Goal: Transaction & Acquisition: Book appointment/travel/reservation

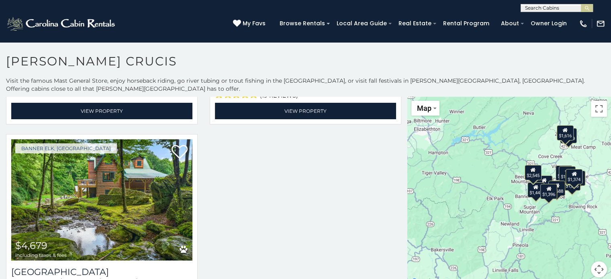
click at [539, 10] on input "text" at bounding box center [556, 10] width 70 height 8
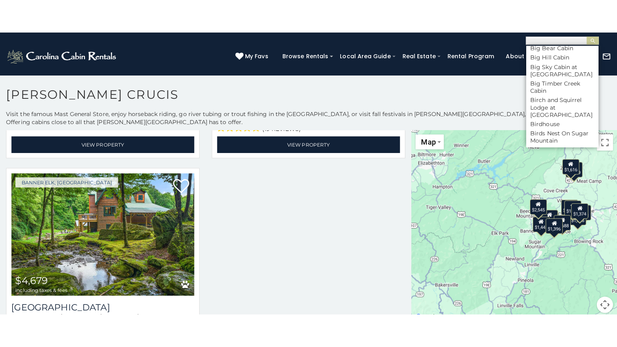
scroll to position [964, 0]
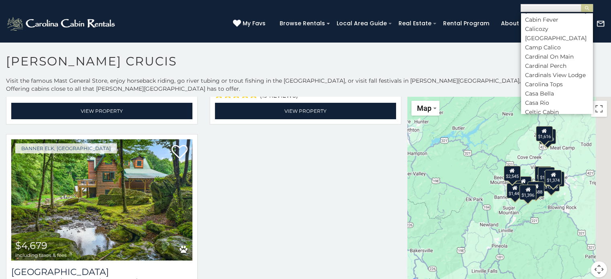
drag, startPoint x: 493, startPoint y: 183, endPoint x: 452, endPoint y: 184, distance: 41.0
click at [452, 184] on div "$2,423 $1,606 $1,337 $1,374 $1,461 $1,688 $1,689 $1,445 $1,506 $1,396 $1,616 $2…" at bounding box center [509, 192] width 204 height 190
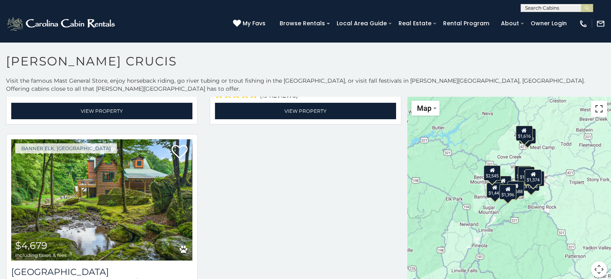
click at [593, 101] on button "Toggle fullscreen view" at bounding box center [599, 109] width 16 height 16
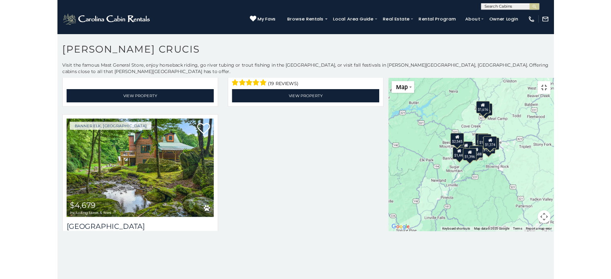
scroll to position [1178, 0]
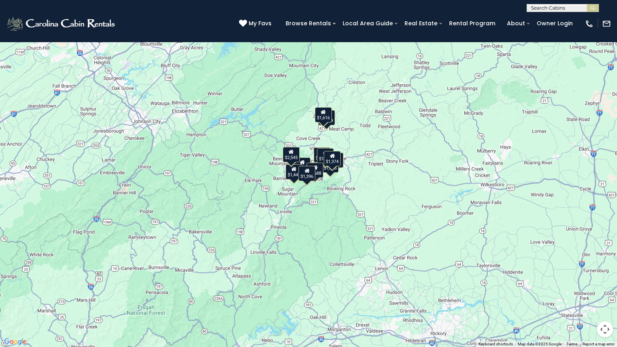
click at [606, 13] on button "Toggle fullscreen view" at bounding box center [605, 12] width 16 height 16
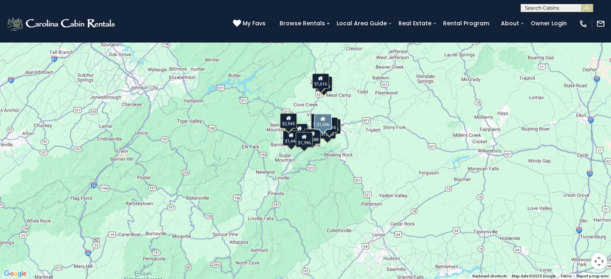
scroll to position [0, 0]
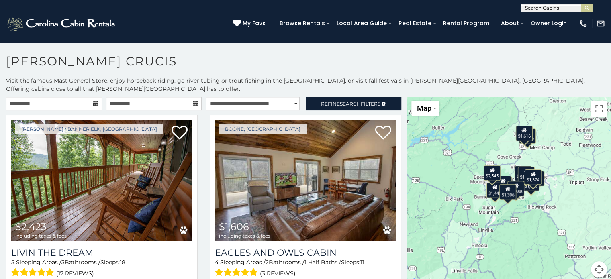
click at [502, 187] on div "$1,396" at bounding box center [507, 191] width 17 height 15
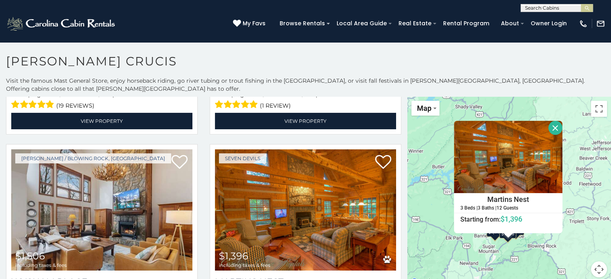
scroll to position [803, 0]
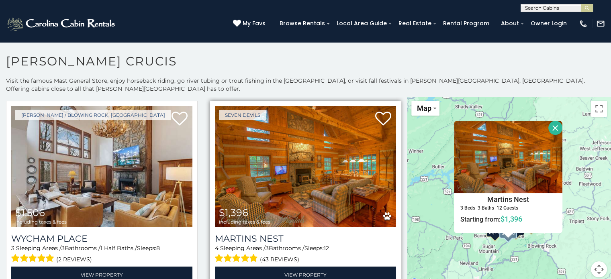
click at [312, 164] on img at bounding box center [305, 166] width 181 height 121
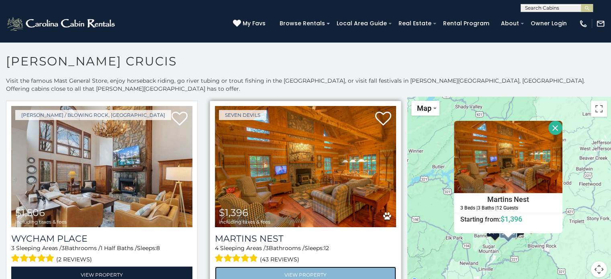
click at [289, 267] on link "View Property" at bounding box center [305, 275] width 181 height 16
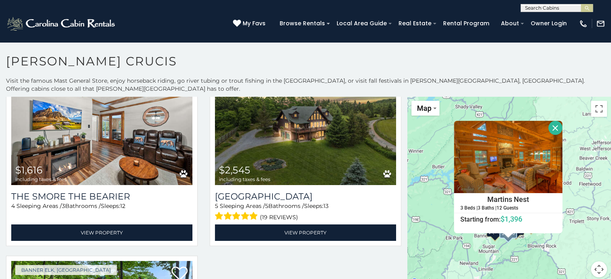
scroll to position [1044, 0]
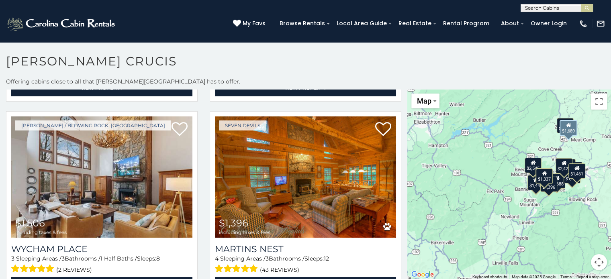
scroll to position [803, 0]
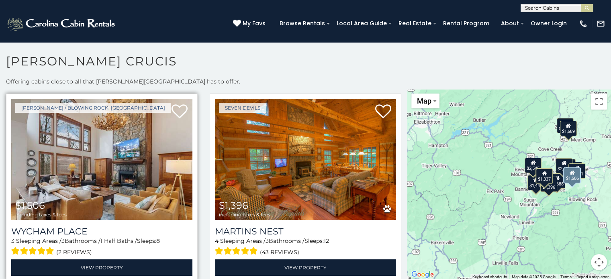
click at [104, 143] on img at bounding box center [101, 159] width 181 height 121
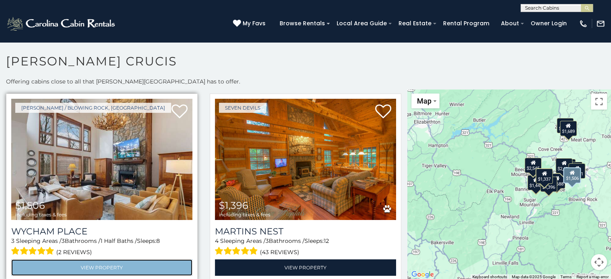
click at [100, 259] on link "View Property" at bounding box center [101, 267] width 181 height 16
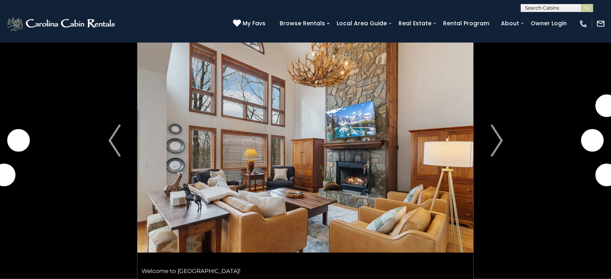
scroll to position [40, 0]
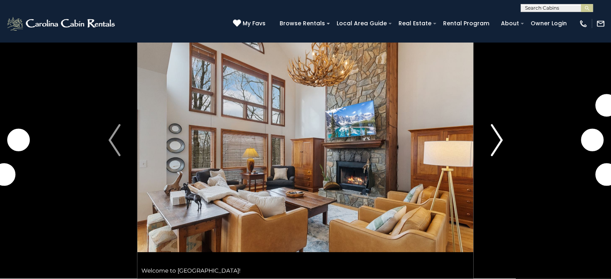
click at [497, 141] on img "Next" at bounding box center [496, 140] width 12 height 32
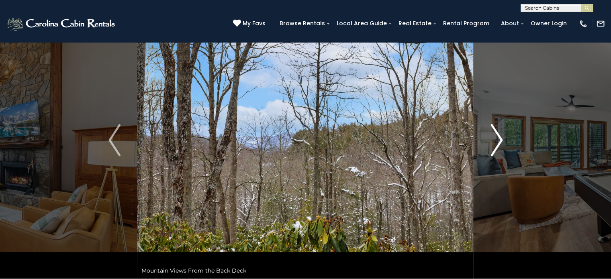
click at [497, 141] on img "Next" at bounding box center [496, 140] width 12 height 32
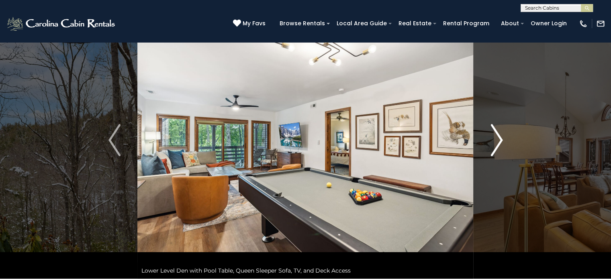
click at [497, 141] on img "Next" at bounding box center [496, 140] width 12 height 32
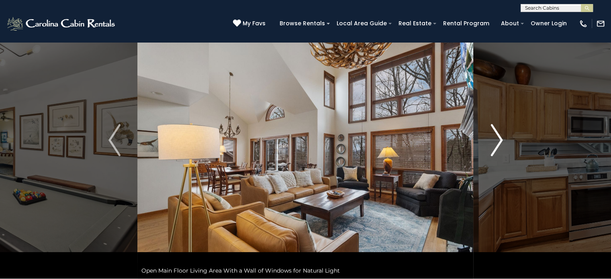
click at [497, 141] on img "Next" at bounding box center [496, 140] width 12 height 32
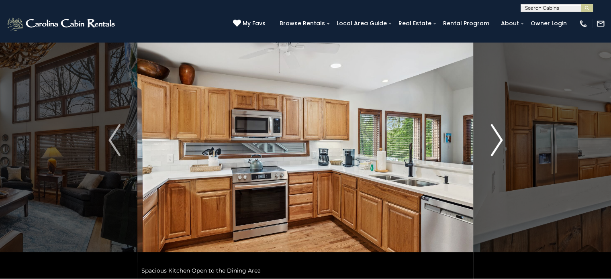
click at [497, 141] on img "Next" at bounding box center [496, 140] width 12 height 32
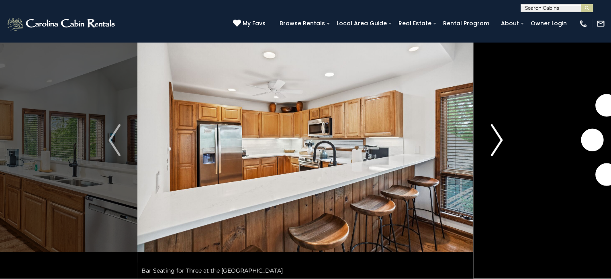
click at [497, 141] on img "Next" at bounding box center [496, 140] width 12 height 32
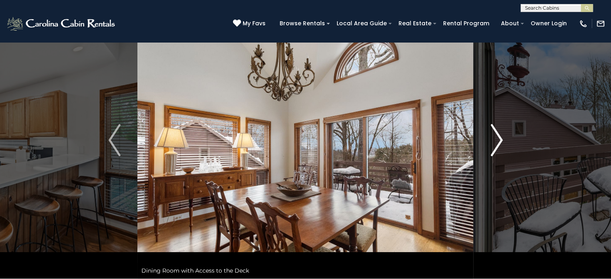
click at [496, 141] on img "Next" at bounding box center [496, 140] width 12 height 32
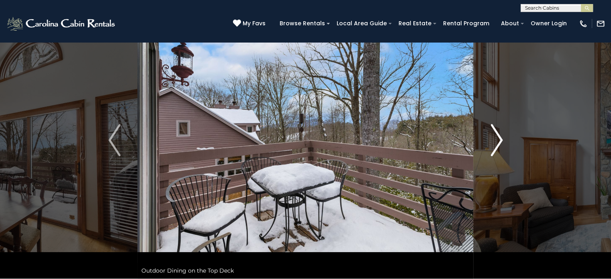
click at [499, 141] on img "Next" at bounding box center [496, 140] width 12 height 32
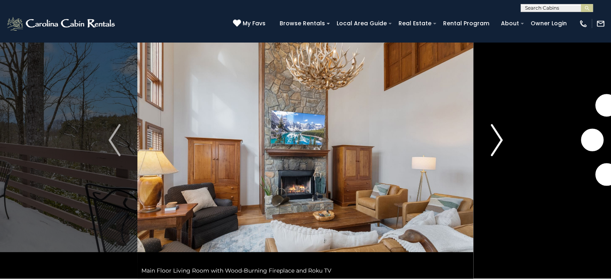
click at [499, 141] on img "Next" at bounding box center [496, 140] width 12 height 32
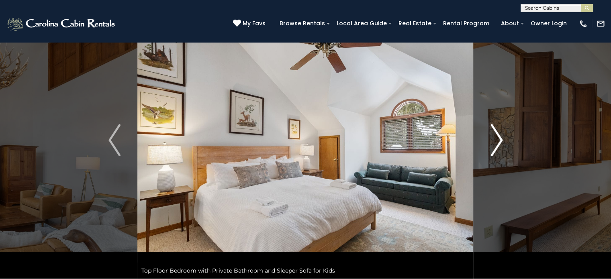
click at [499, 141] on img "Next" at bounding box center [496, 140] width 12 height 32
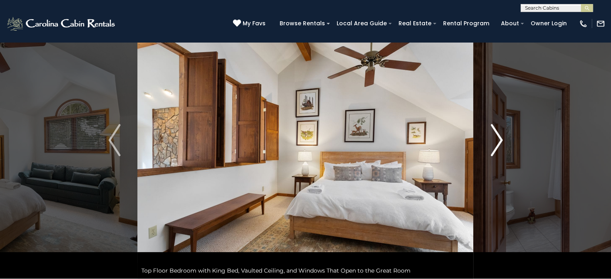
click at [499, 141] on img "Next" at bounding box center [496, 140] width 12 height 32
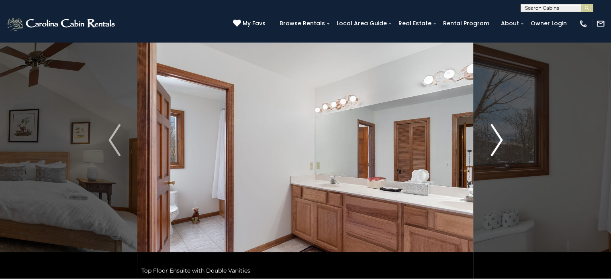
click at [499, 141] on img "Next" at bounding box center [496, 140] width 12 height 32
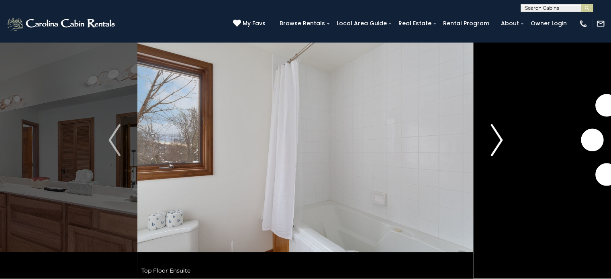
click at [499, 141] on img "Next" at bounding box center [496, 140] width 12 height 32
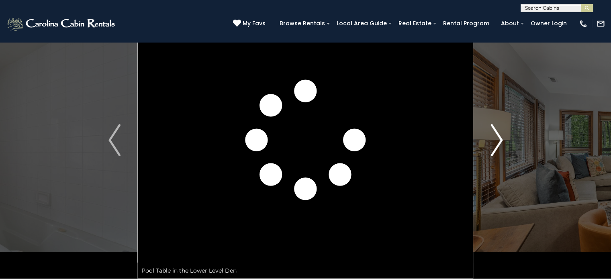
click at [499, 141] on img "Next" at bounding box center [496, 140] width 12 height 32
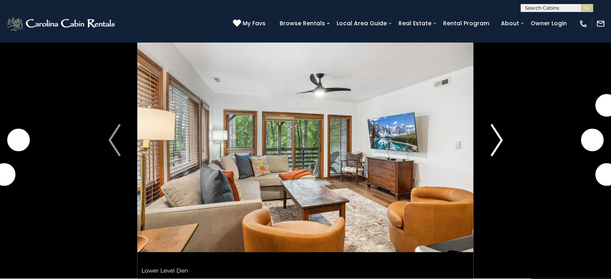
click at [498, 141] on img "Next" at bounding box center [496, 140] width 12 height 32
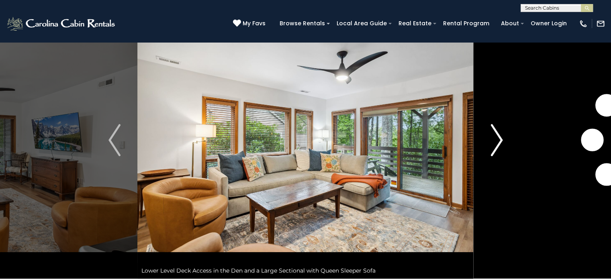
click at [498, 141] on img "Next" at bounding box center [496, 140] width 12 height 32
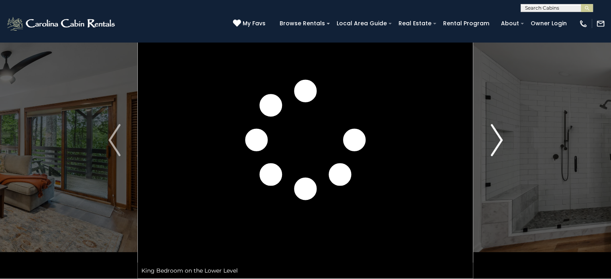
click at [498, 141] on img "Next" at bounding box center [496, 140] width 12 height 32
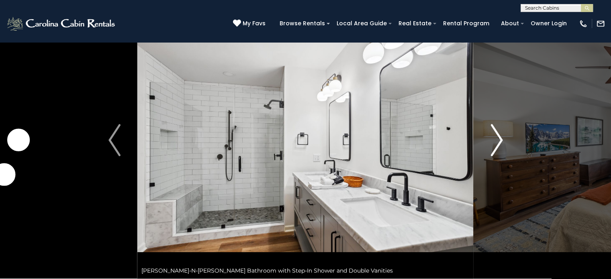
click at [498, 141] on img "Next" at bounding box center [496, 140] width 12 height 32
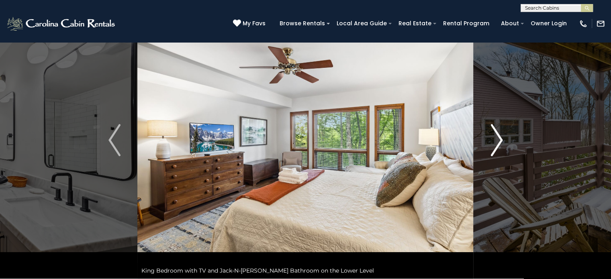
click at [498, 141] on img "Next" at bounding box center [496, 140] width 12 height 32
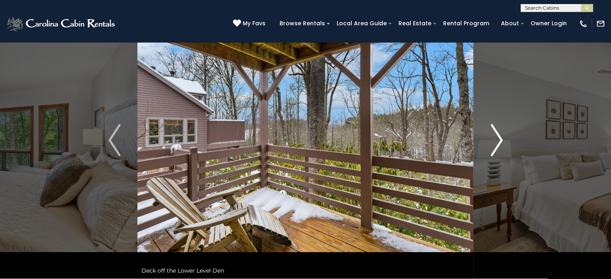
click at [498, 141] on img "Next" at bounding box center [496, 140] width 12 height 32
